Goal: Task Accomplishment & Management: Use online tool/utility

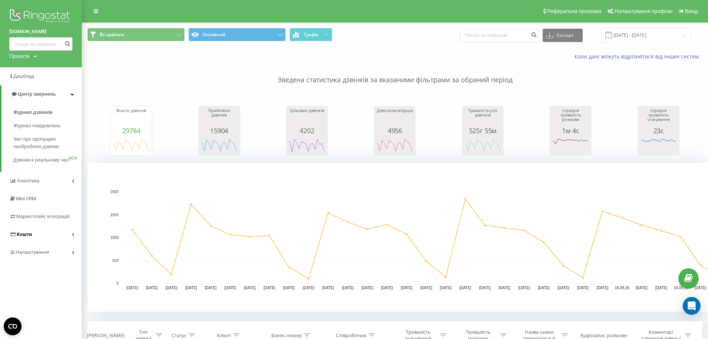
click at [26, 237] on span "Кошти" at bounding box center [24, 234] width 15 height 6
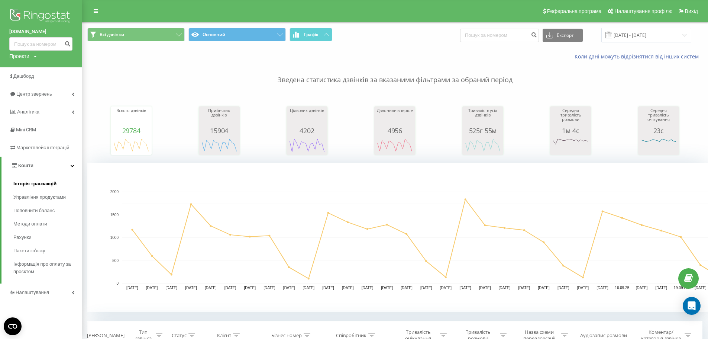
click at [31, 182] on span "Історія транзакцій" at bounding box center [34, 183] width 43 height 7
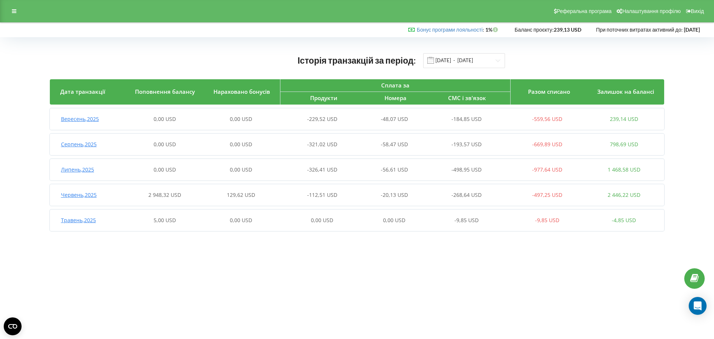
click at [87, 120] on span "Вересень , 2025" at bounding box center [80, 118] width 38 height 7
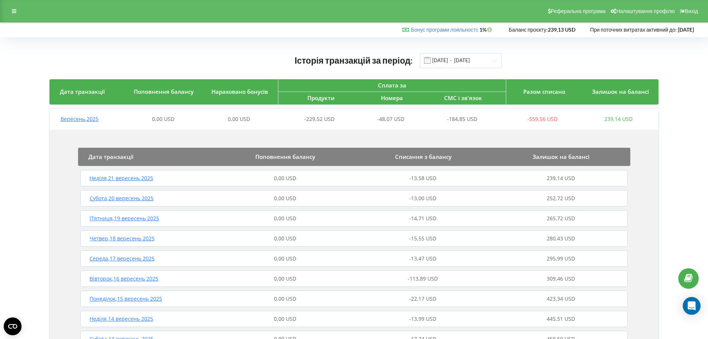
click at [130, 278] on span "Вівторок , 16 вересень 2025" at bounding box center [124, 278] width 69 height 7
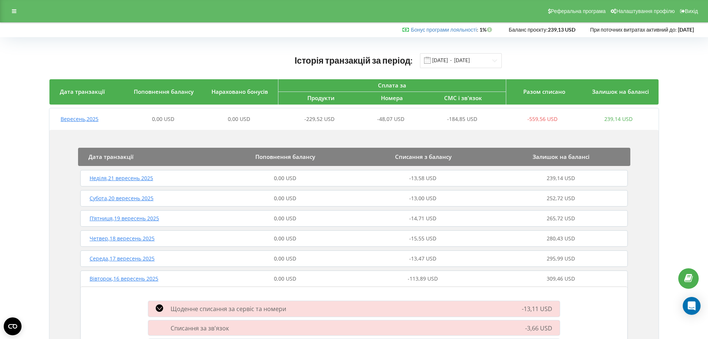
scroll to position [74, 0]
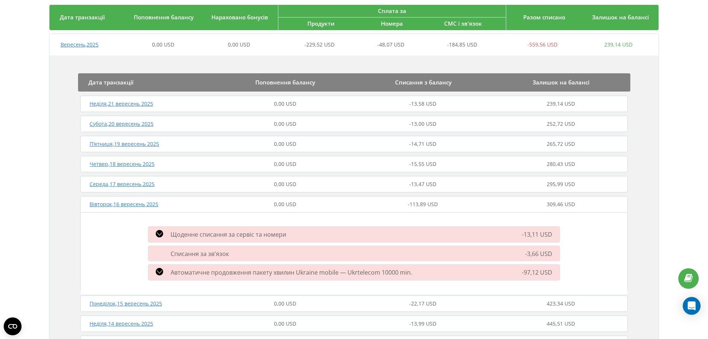
click at [636, 267] on div "Дата транзакції Поповнення балансу Списання з балансу Залишок на балансі Неділя…" at bounding box center [353, 331] width 609 height 552
click at [72, 16] on span "Дата транзакції" at bounding box center [82, 16] width 45 height 7
click at [4, 48] on div "Історія транзакцій за період: 01.04.2025 - 22.09.2025 Дата транзакції Поповненн…" at bounding box center [354, 345] width 708 height 765
click at [653, 74] on div "Дата транзакції Поповнення балансу Списання з балансу Залишок на балансі Неділя…" at bounding box center [353, 331] width 609 height 552
click at [673, 71] on div "Історія транзакцій за період: 01.04.2025 - 22.09.2025 Дата транзакції Поповненн…" at bounding box center [354, 345] width 693 height 749
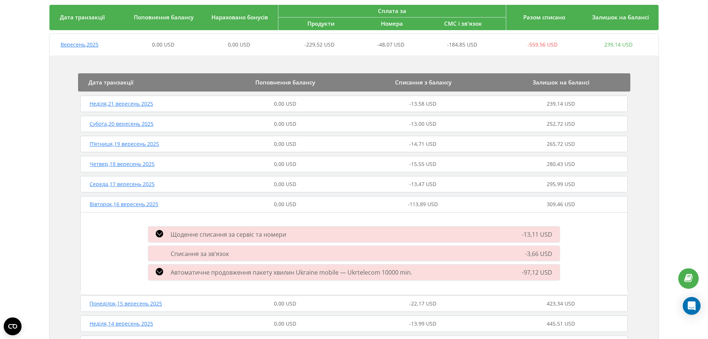
scroll to position [0, 0]
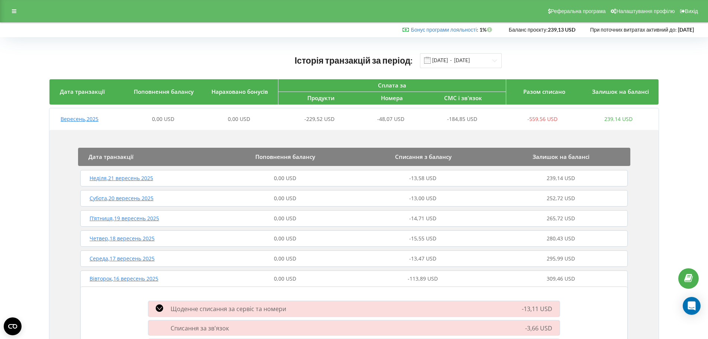
click at [110, 180] on span "Неділя , 21 вересень 2025" at bounding box center [122, 177] width 64 height 7
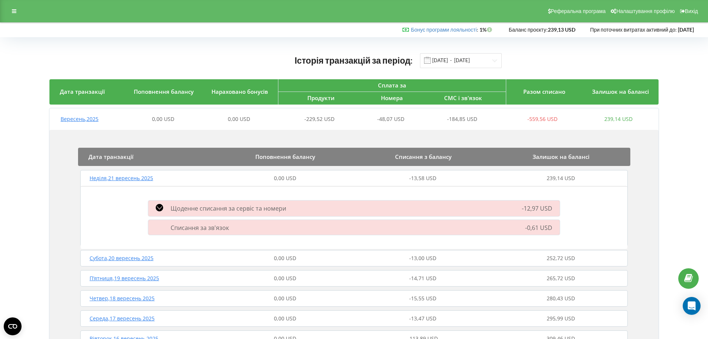
click at [97, 258] on span "Субота , 20 вересень 2025" at bounding box center [122, 257] width 64 height 7
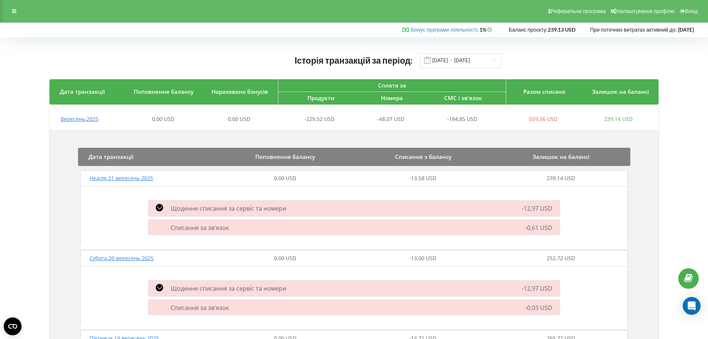
scroll to position [112, 0]
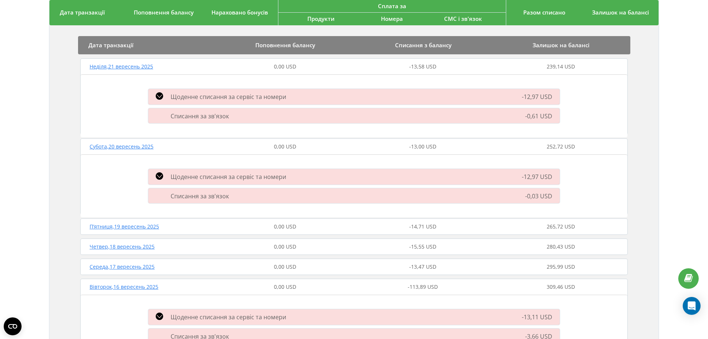
click at [102, 227] on span "П’ятниця , 19 вересень 2025" at bounding box center [125, 226] width 70 height 7
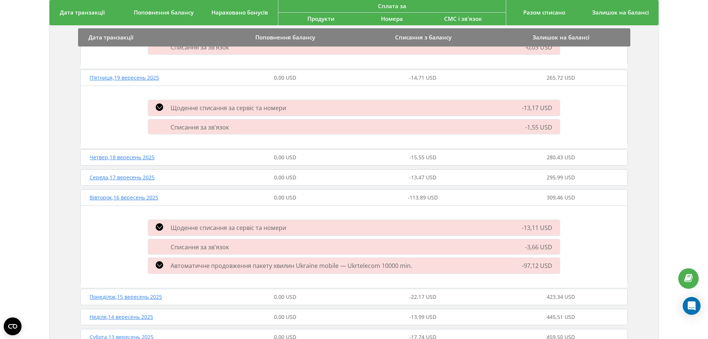
scroll to position [372, 0]
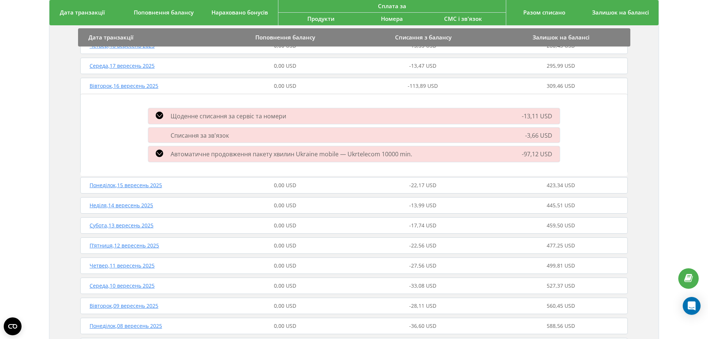
click at [127, 284] on span "Середа , 10 вересень 2025" at bounding box center [122, 285] width 65 height 7
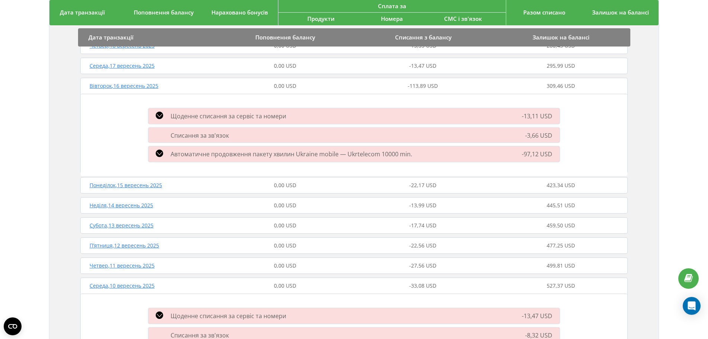
scroll to position [483, 0]
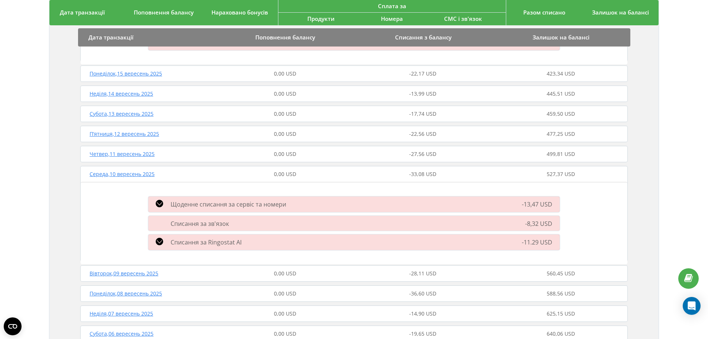
click at [71, 224] on div "Дата транзакції Поповнення балансу Списання з балансу Залишок на балансі Неділя…" at bounding box center [353, 51] width 609 height 810
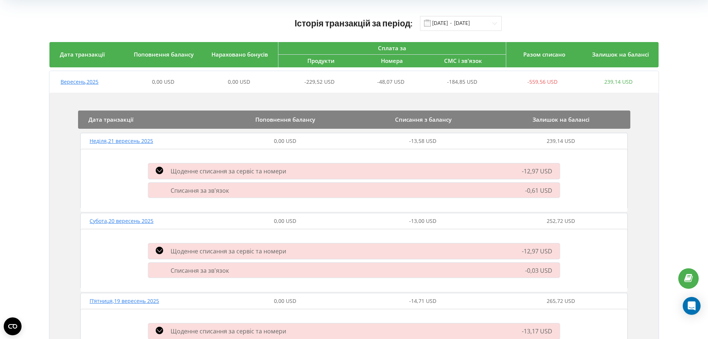
scroll to position [0, 0]
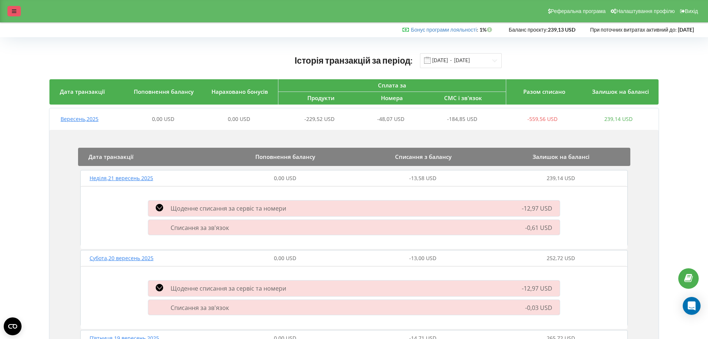
click at [13, 10] on icon at bounding box center [14, 11] width 4 height 5
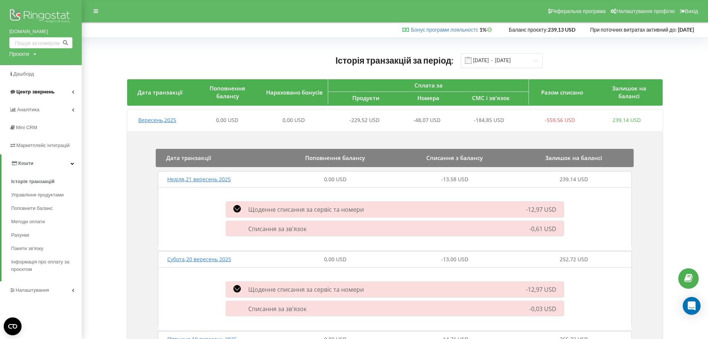
click at [36, 91] on span "Центр звернень" at bounding box center [35, 92] width 38 height 6
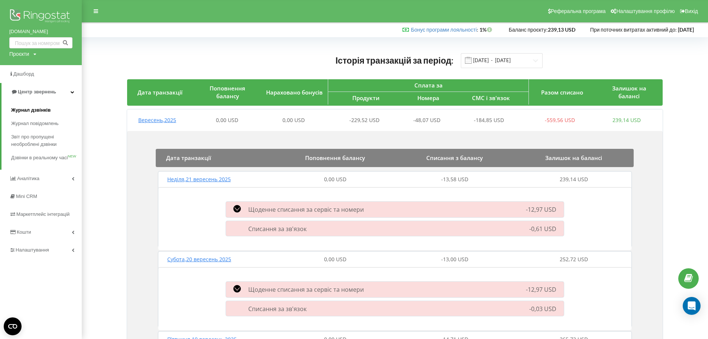
click at [25, 110] on span "Журнал дзвінків" at bounding box center [30, 109] width 39 height 7
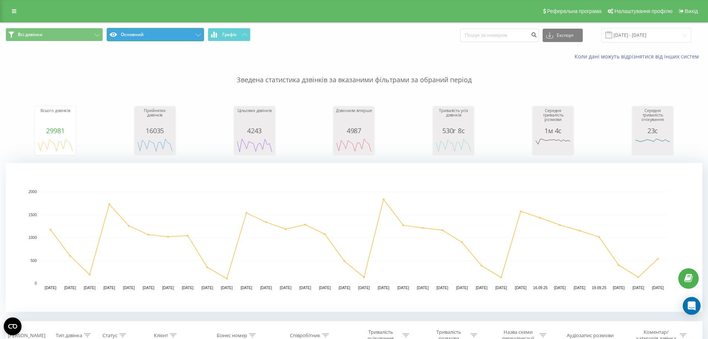
click at [197, 32] on button "Основний" at bounding box center [155, 34] width 97 height 13
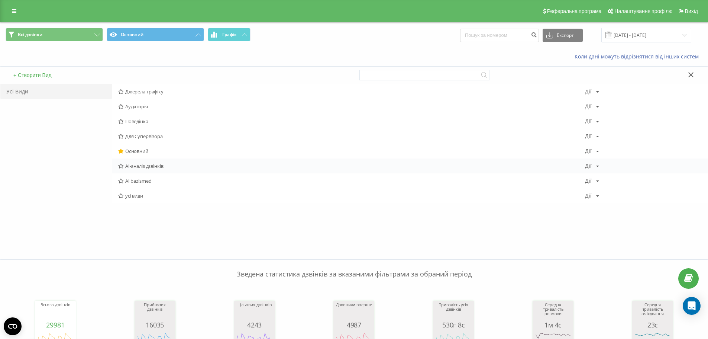
click at [136, 166] on span "AI-аналіз дзвінків" at bounding box center [351, 165] width 467 height 5
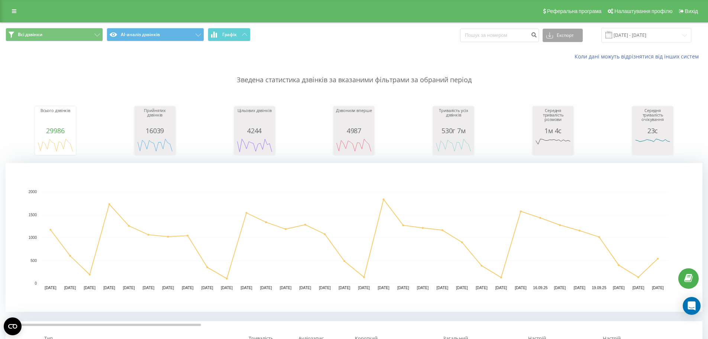
click at [571, 36] on button "Експорт" at bounding box center [563, 35] width 40 height 13
click at [557, 64] on span ".xls" at bounding box center [553, 62] width 8 height 7
